Goal: Browse casually

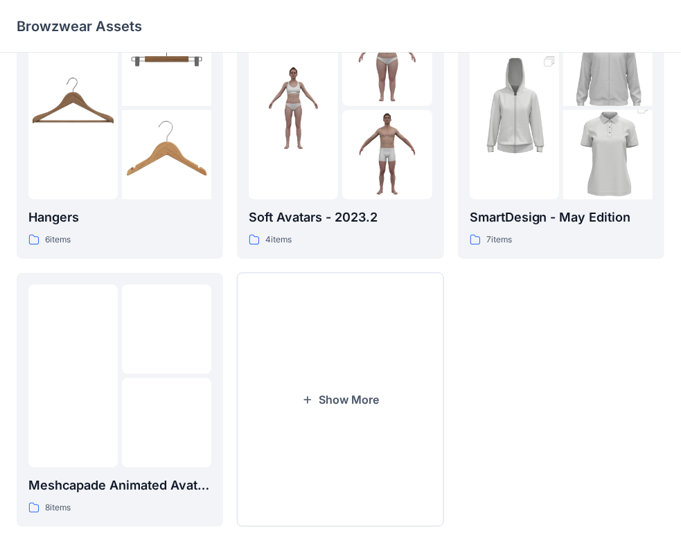
scroll to position [342, 0]
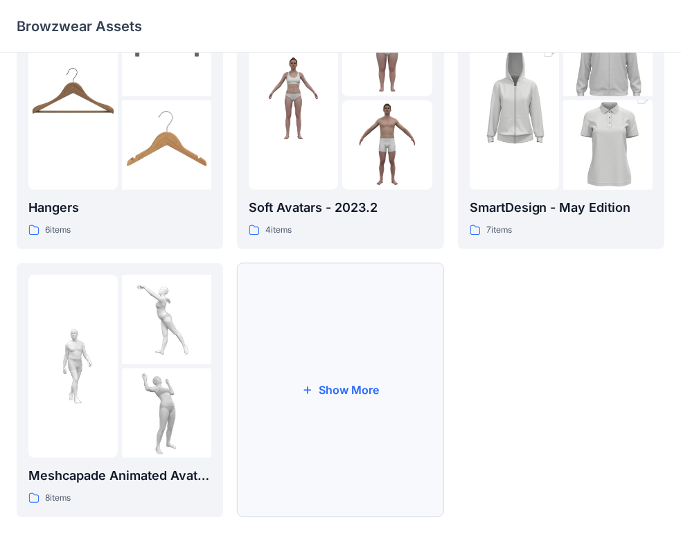
click at [313, 396] on button "Show More" at bounding box center [340, 390] width 206 height 254
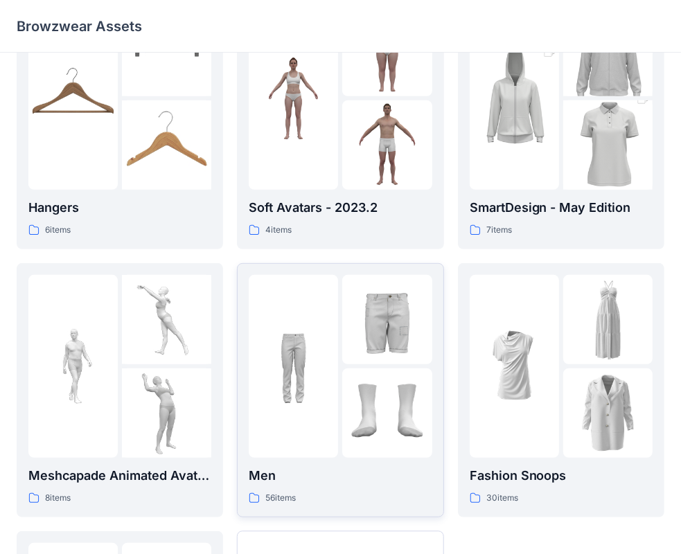
click at [368, 337] on img at bounding box center [386, 319] width 89 height 89
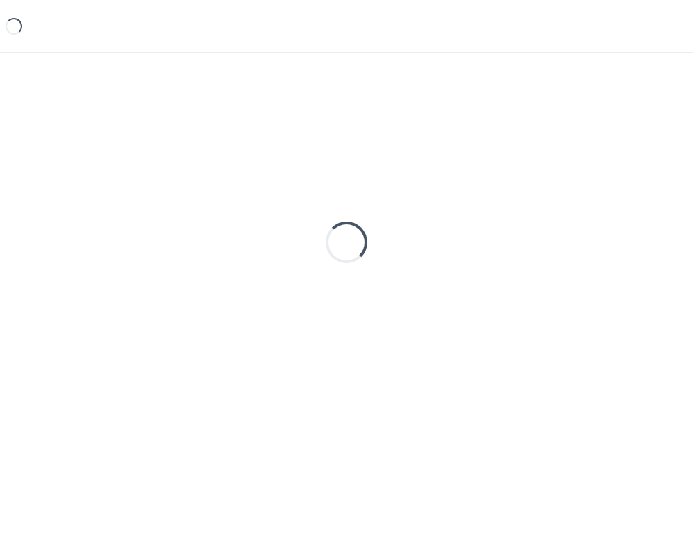
click at [368, 337] on div "Loading..." at bounding box center [346, 242] width 659 height 346
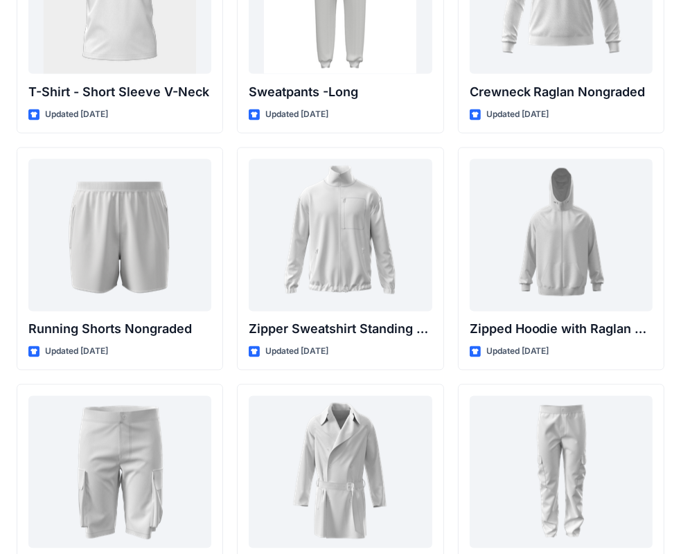
scroll to position [1574, 0]
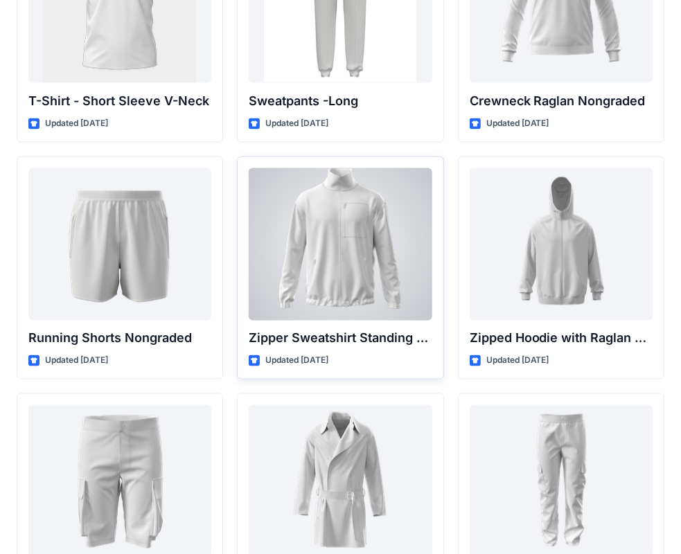
click at [333, 222] on div at bounding box center [340, 244] width 183 height 152
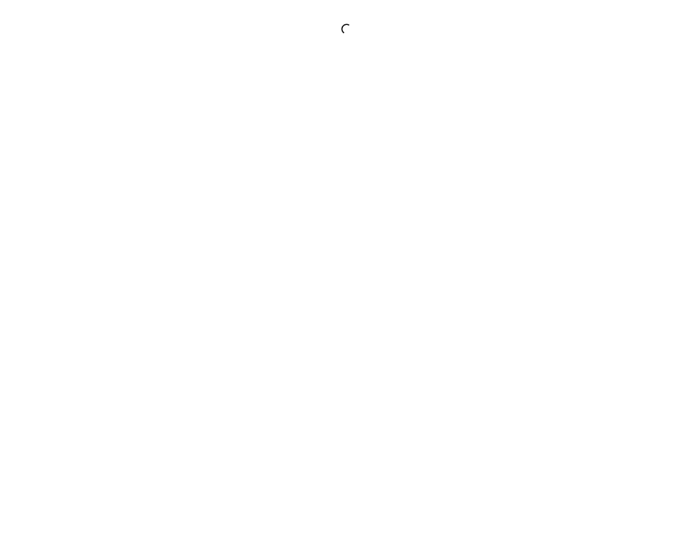
click at [333, 222] on div at bounding box center [346, 277] width 693 height 554
